Goal: Transaction & Acquisition: Book appointment/travel/reservation

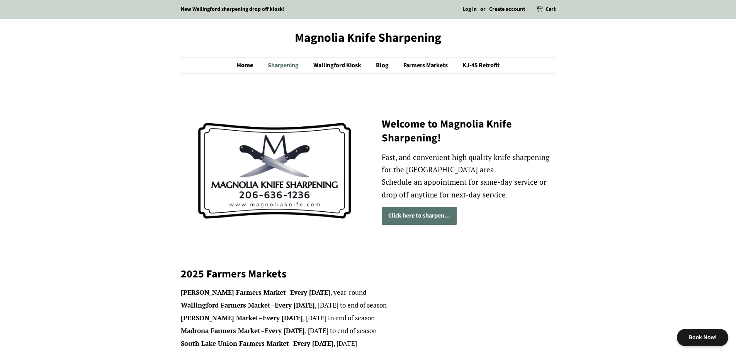
click at [282, 66] on link "Sharpening" at bounding box center [284, 66] width 44 height 16
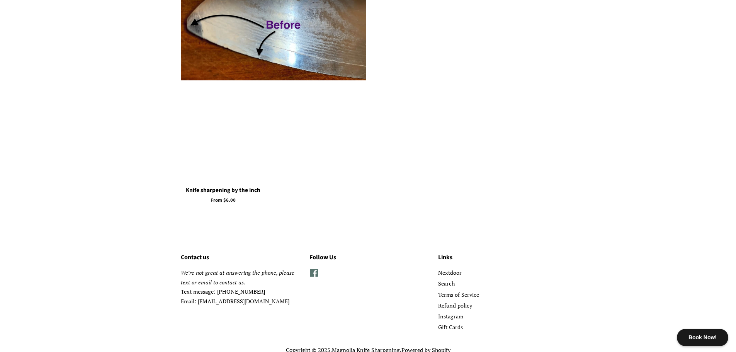
scroll to position [1371, 0]
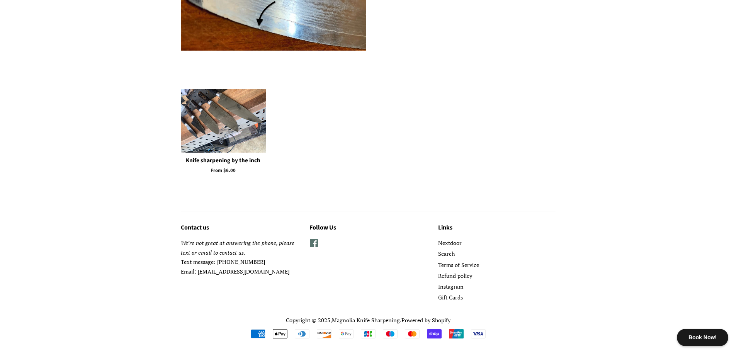
drag, startPoint x: 546, startPoint y: 178, endPoint x: 543, endPoint y: 182, distance: 4.5
